Goal: Find specific page/section: Find specific page/section

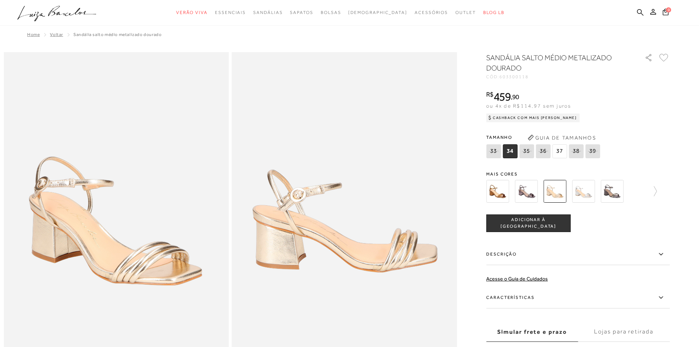
click at [648, 0] on div "categoryHeader .a{fill-rule:evenodd;} Verão Viva Em alta" at bounding box center [349, 0] width 699 height 0
click at [639, 9] on icon at bounding box center [640, 12] width 7 height 7
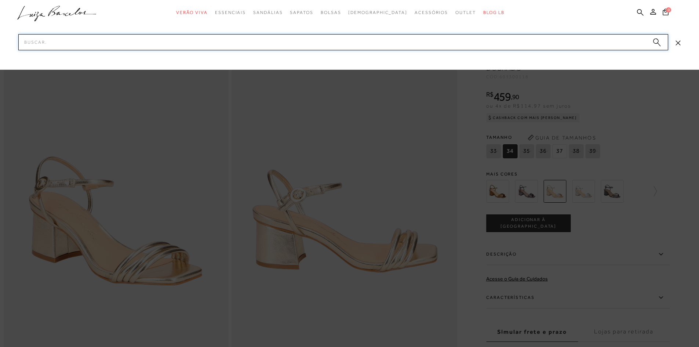
click at [620, 42] on input "Pesquisar" at bounding box center [343, 42] width 650 height 16
paste input "136800084"
type input "136800084"
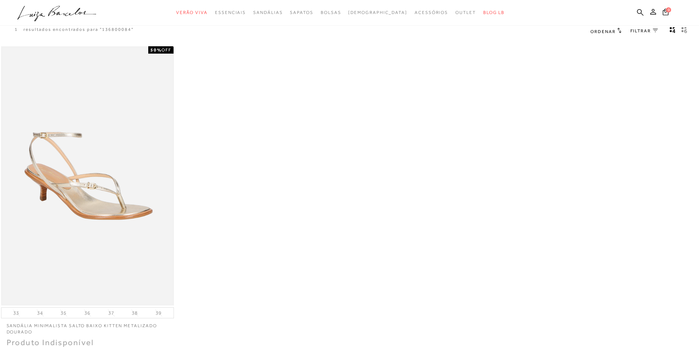
scroll to position [37, 0]
